Goal: Find specific page/section: Find specific page/section

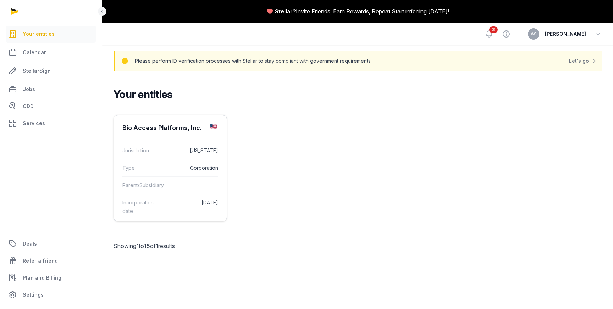
click at [177, 122] on div "Bio Access Platforms, Inc." at bounding box center [170, 128] width 113 height 26
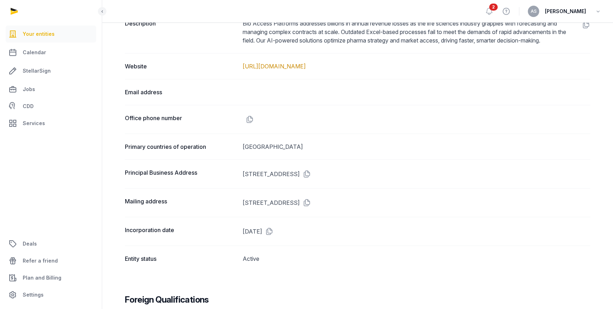
scroll to position [397, 0]
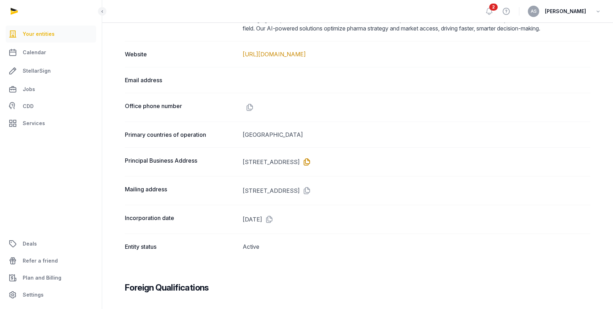
click at [311, 161] on icon at bounding box center [305, 161] width 11 height 11
click at [395, 189] on dd "490 POST ST STE 500 # 2101, SAN FRANCISCO, CA, 94102" at bounding box center [417, 190] width 348 height 11
copy dd "94102"
click at [170, 26] on dt "Description" at bounding box center [181, 20] width 112 height 26
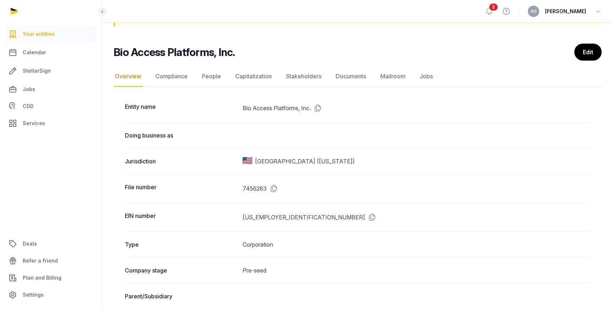
scroll to position [0, 0]
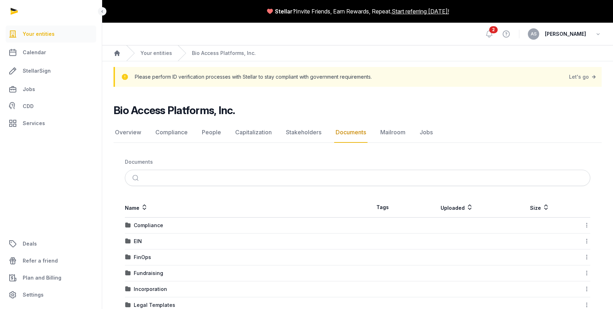
scroll to position [98, 0]
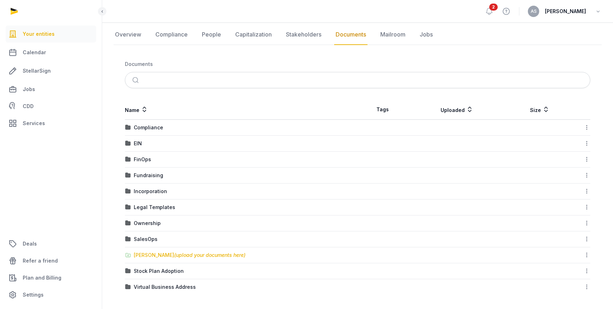
click at [155, 256] on div "[PERSON_NAME] (upload your documents here)" at bounding box center [190, 255] width 112 height 7
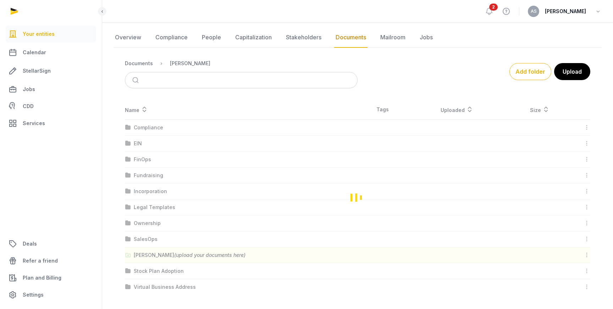
scroll to position [0, 0]
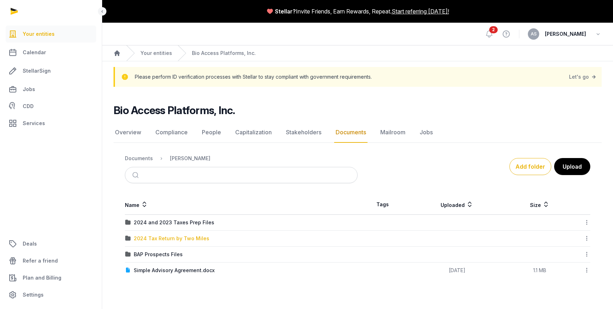
click at [180, 239] on div "2024 Tax Return by Two Miles" at bounding box center [172, 238] width 76 height 7
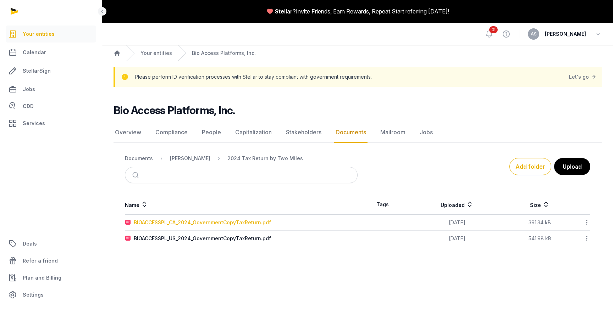
click at [193, 222] on div "BIOACCESSPL_CA_2024_GovernmentCopyTaxReturn.pdf" at bounding box center [202, 222] width 137 height 7
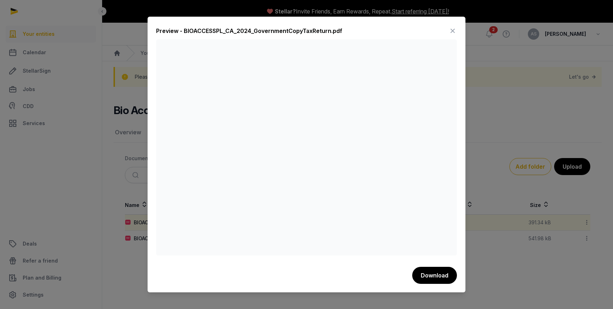
click at [454, 33] on icon at bounding box center [452, 30] width 9 height 11
